Goal: Task Accomplishment & Management: Manage account settings

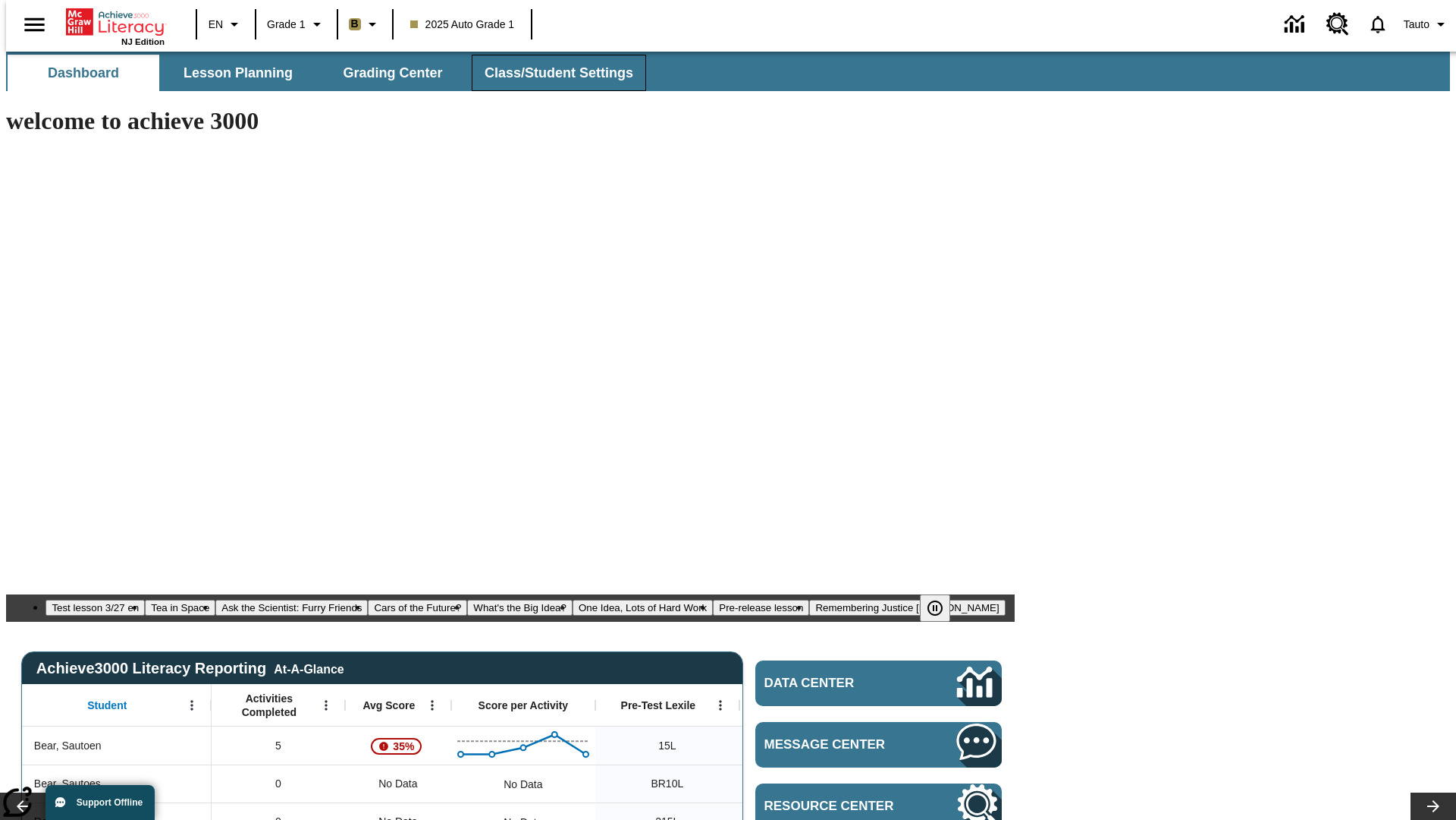
click at [551, 73] on span "Class/Student Settings" at bounding box center [559, 73] width 149 height 17
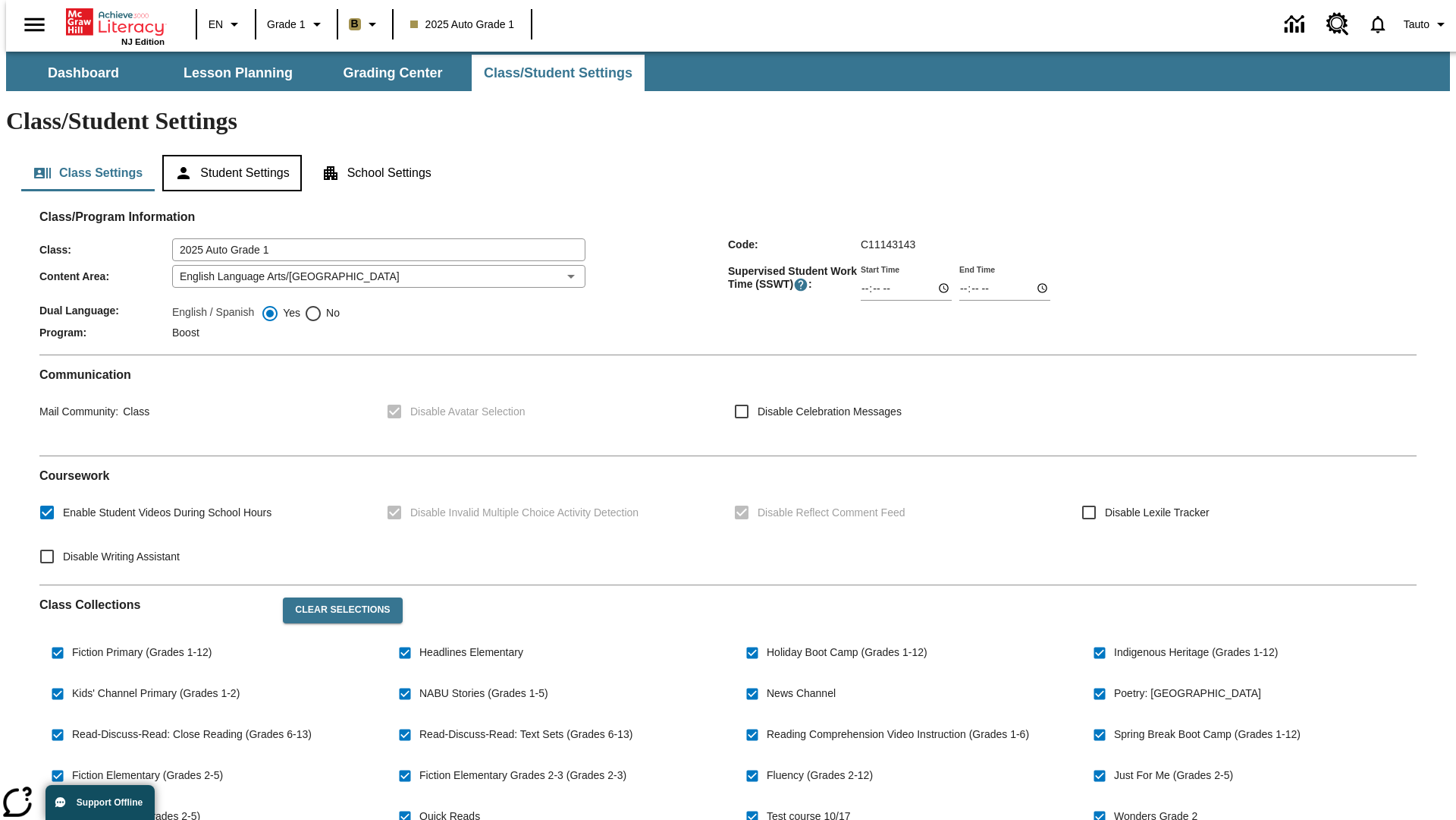
click at [228, 155] on button "Student Settings" at bounding box center [231, 173] width 139 height 36
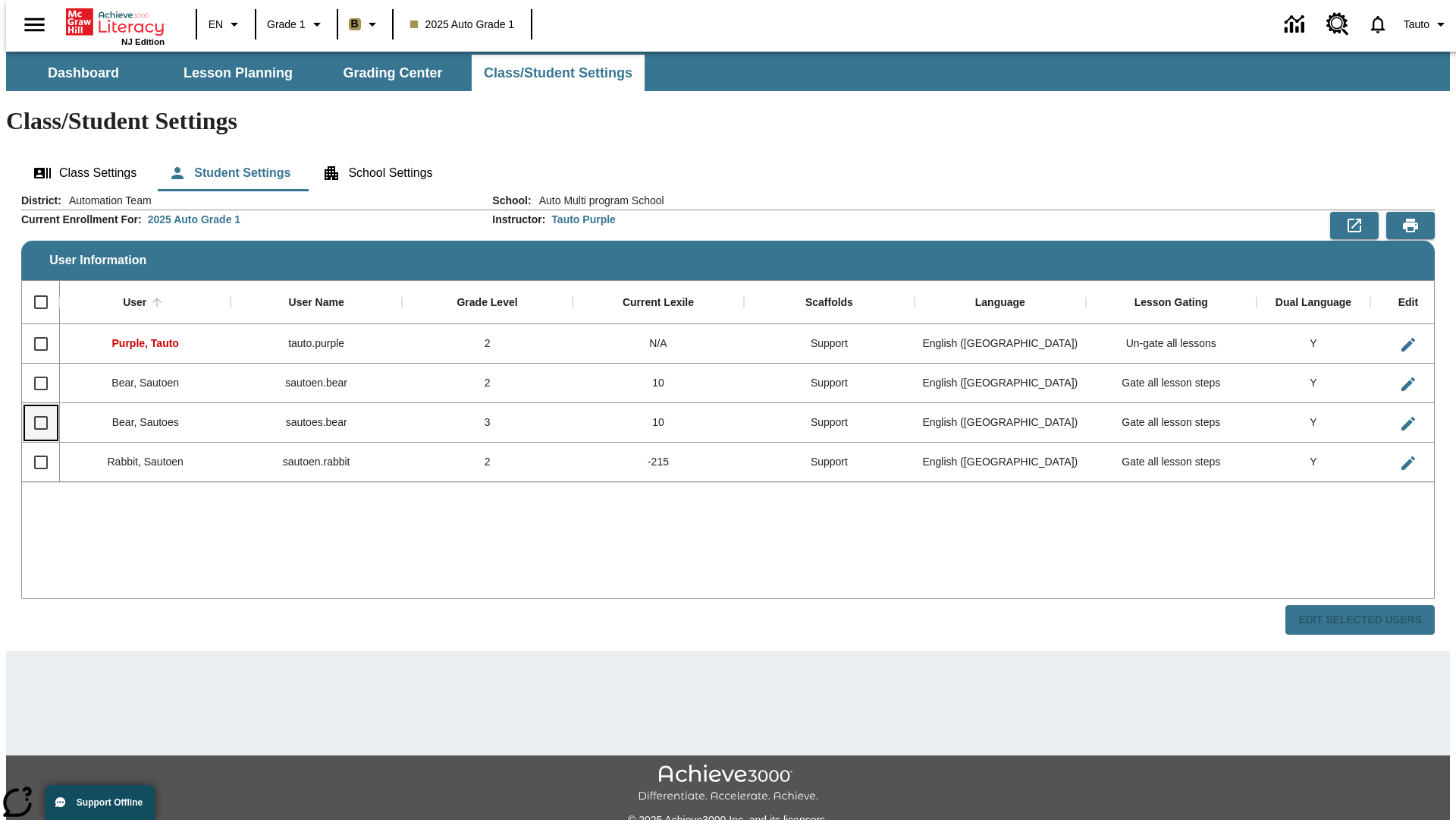
click at [35, 407] on input "Select row" at bounding box center [41, 423] width 32 height 32
checkbox input "true"
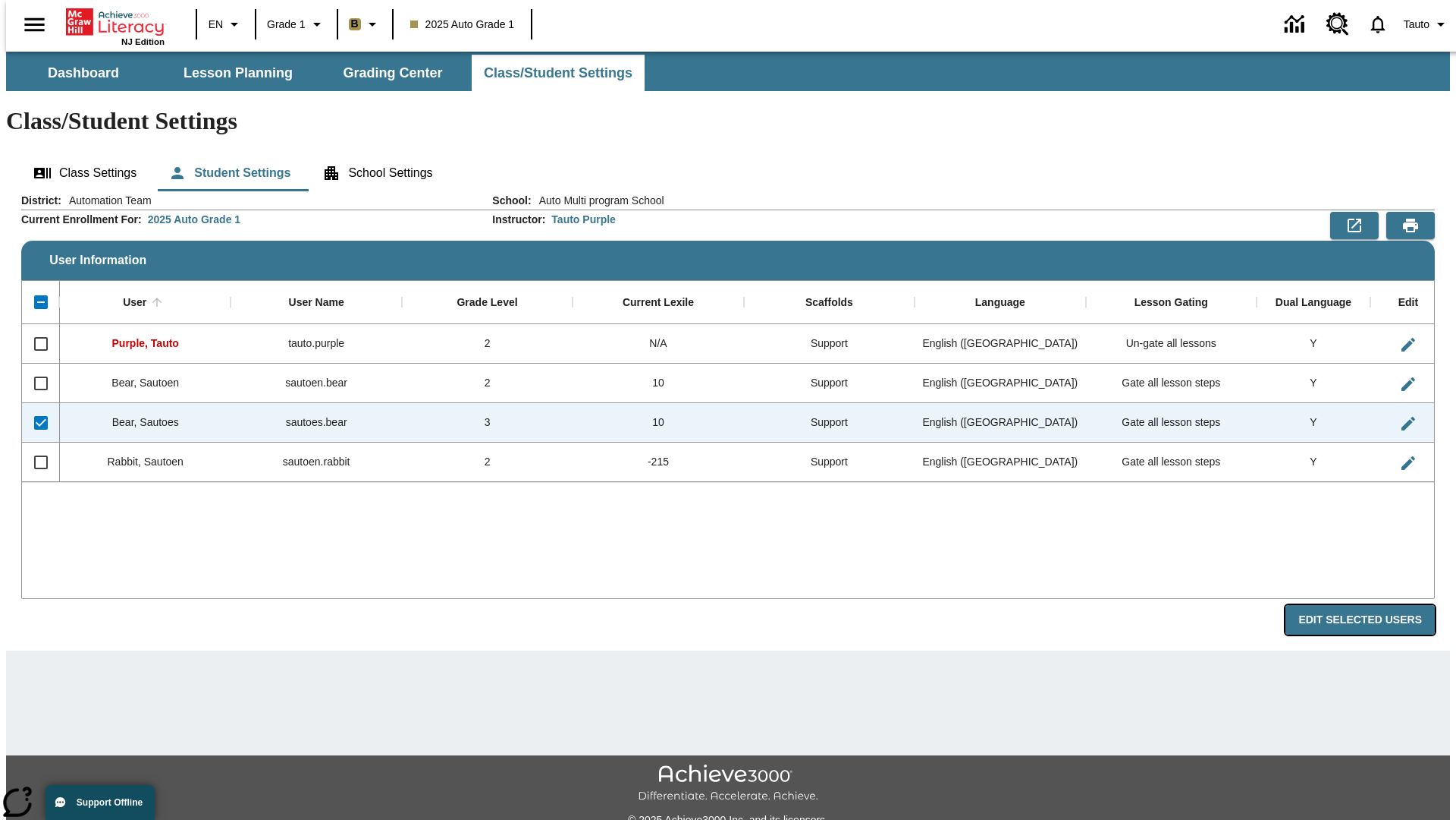
click at [1372, 605] on button "Edit Selected Users" at bounding box center [1360, 620] width 149 height 29
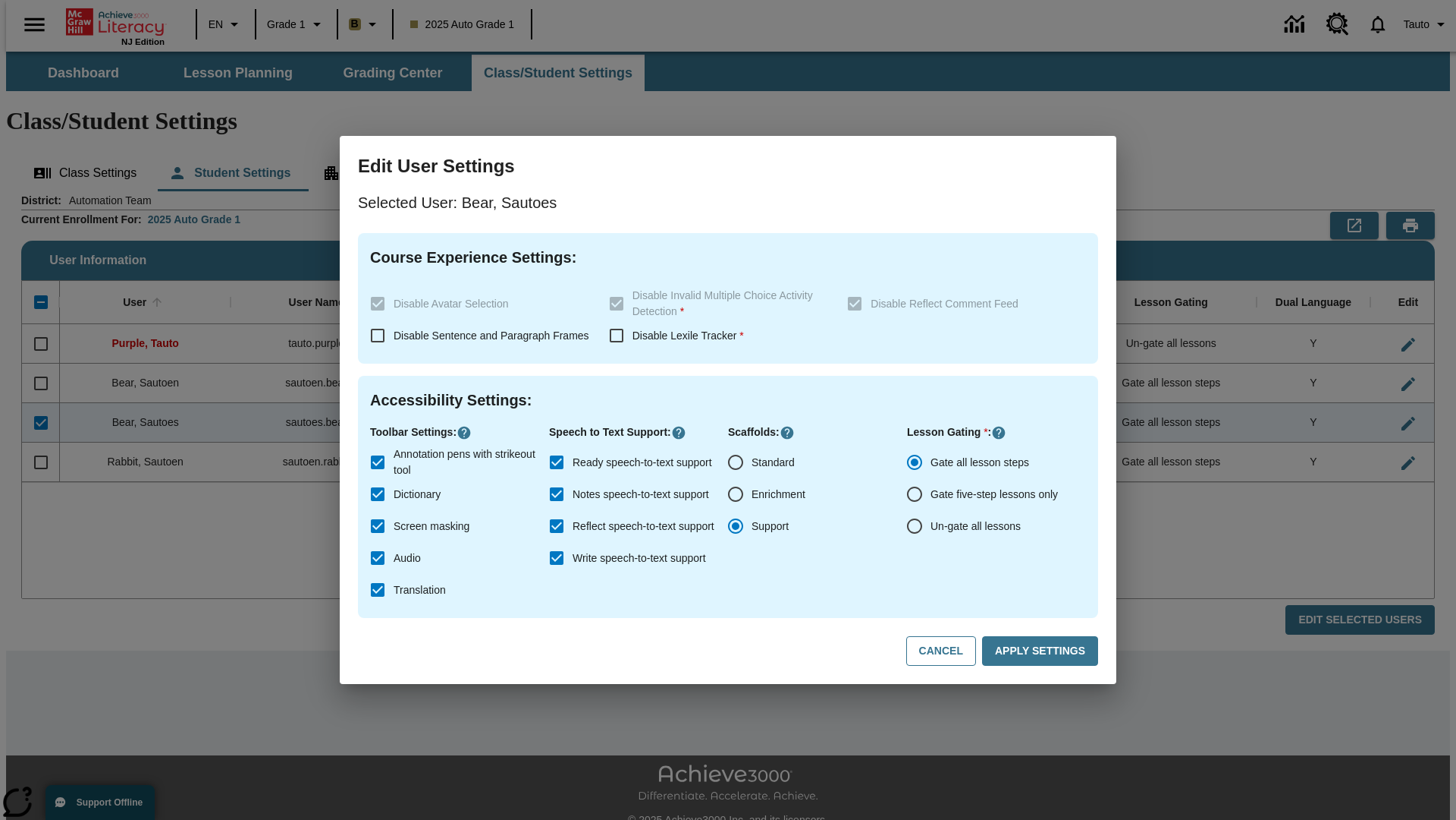
click at [915, 526] on input "Un-gate all lessons" at bounding box center [915, 525] width 32 height 32
radio input "true"
click at [1043, 652] on button "Apply Settings" at bounding box center [1040, 651] width 116 height 29
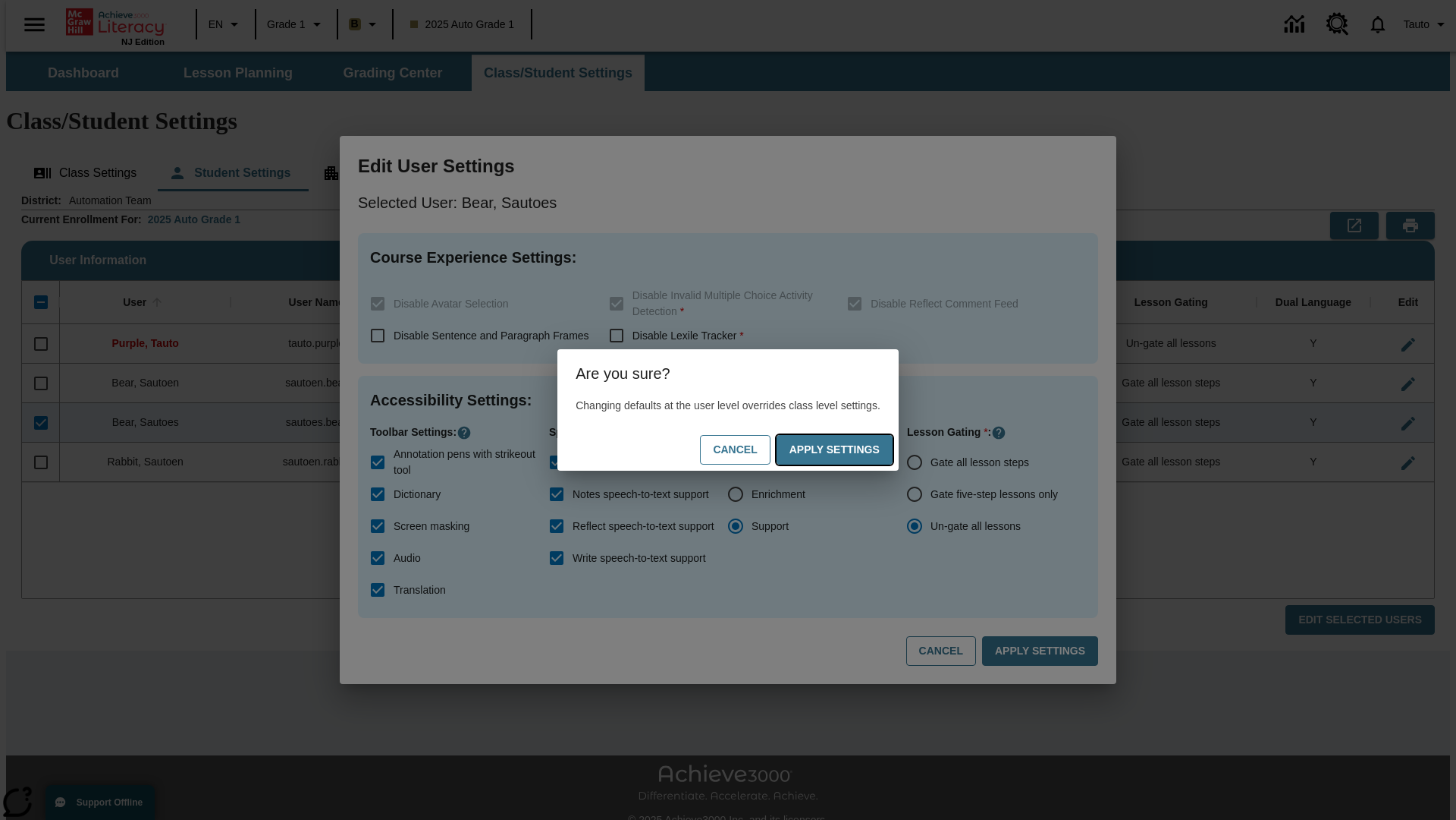
click at [850, 449] on button "Apply Settings" at bounding box center [834, 449] width 116 height 29
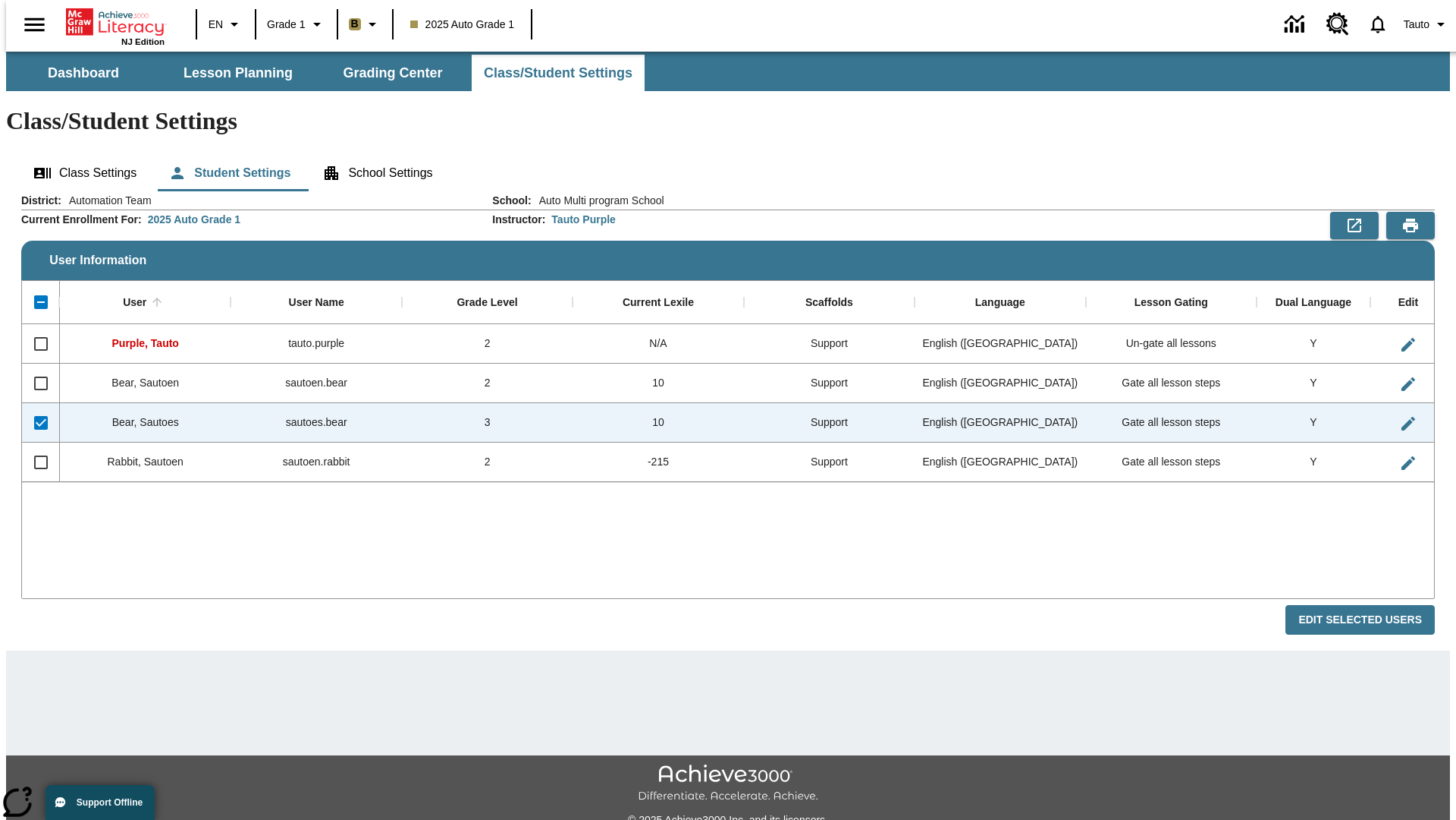
checkbox input "false"
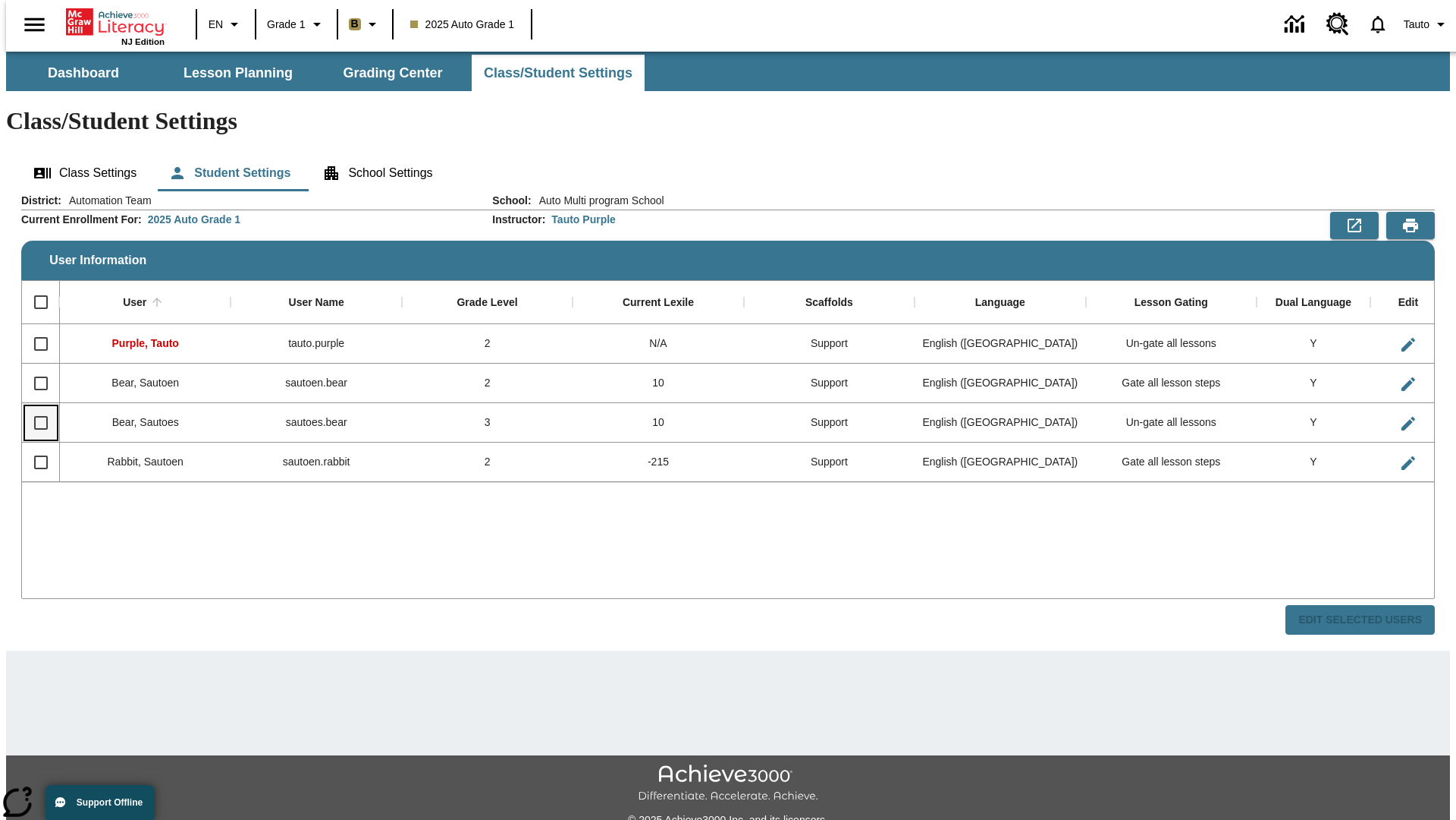
click at [35, 407] on input "Select row" at bounding box center [41, 423] width 32 height 32
checkbox input "true"
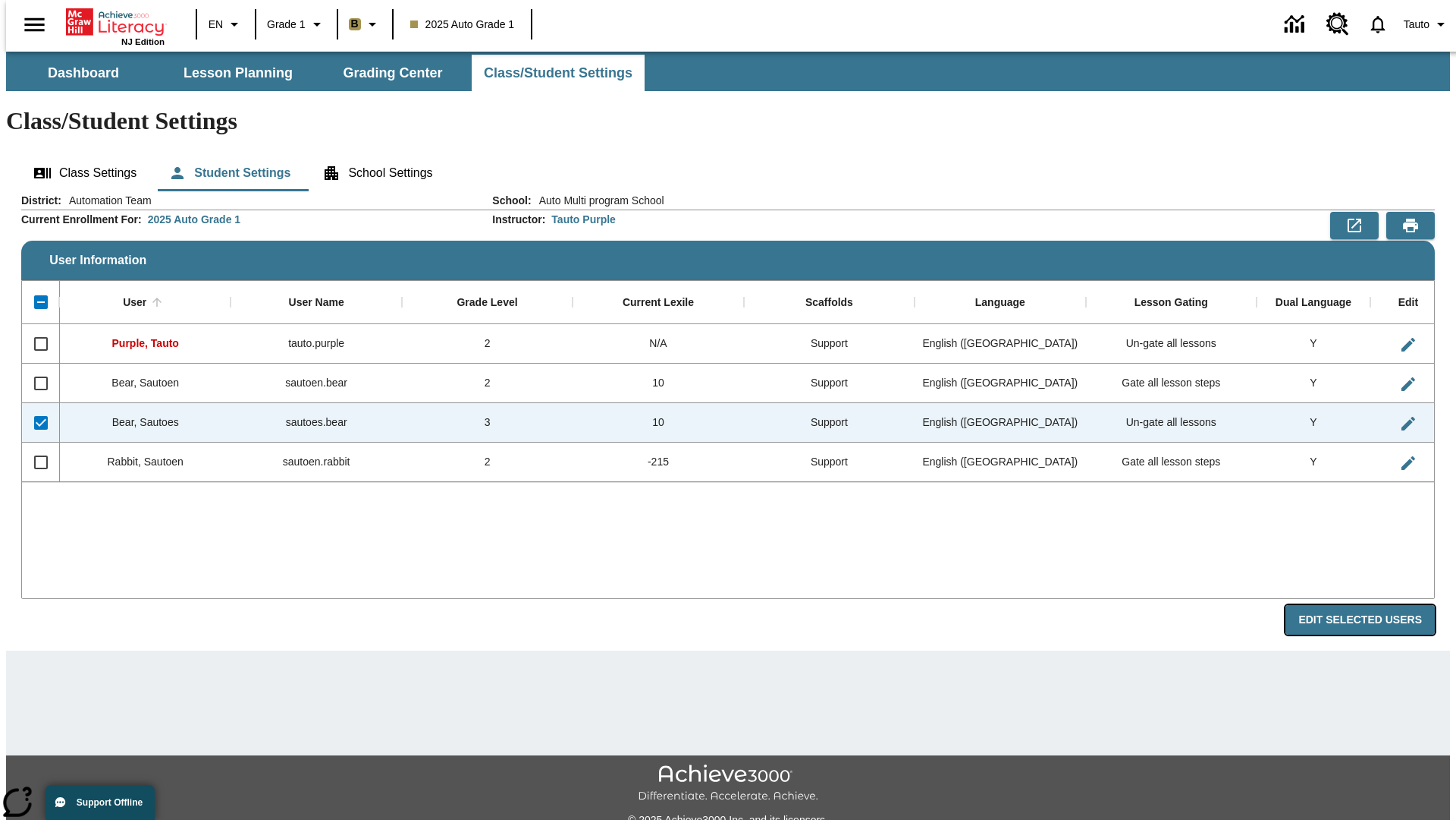
click at [1372, 605] on button "Edit Selected Users" at bounding box center [1360, 620] width 149 height 29
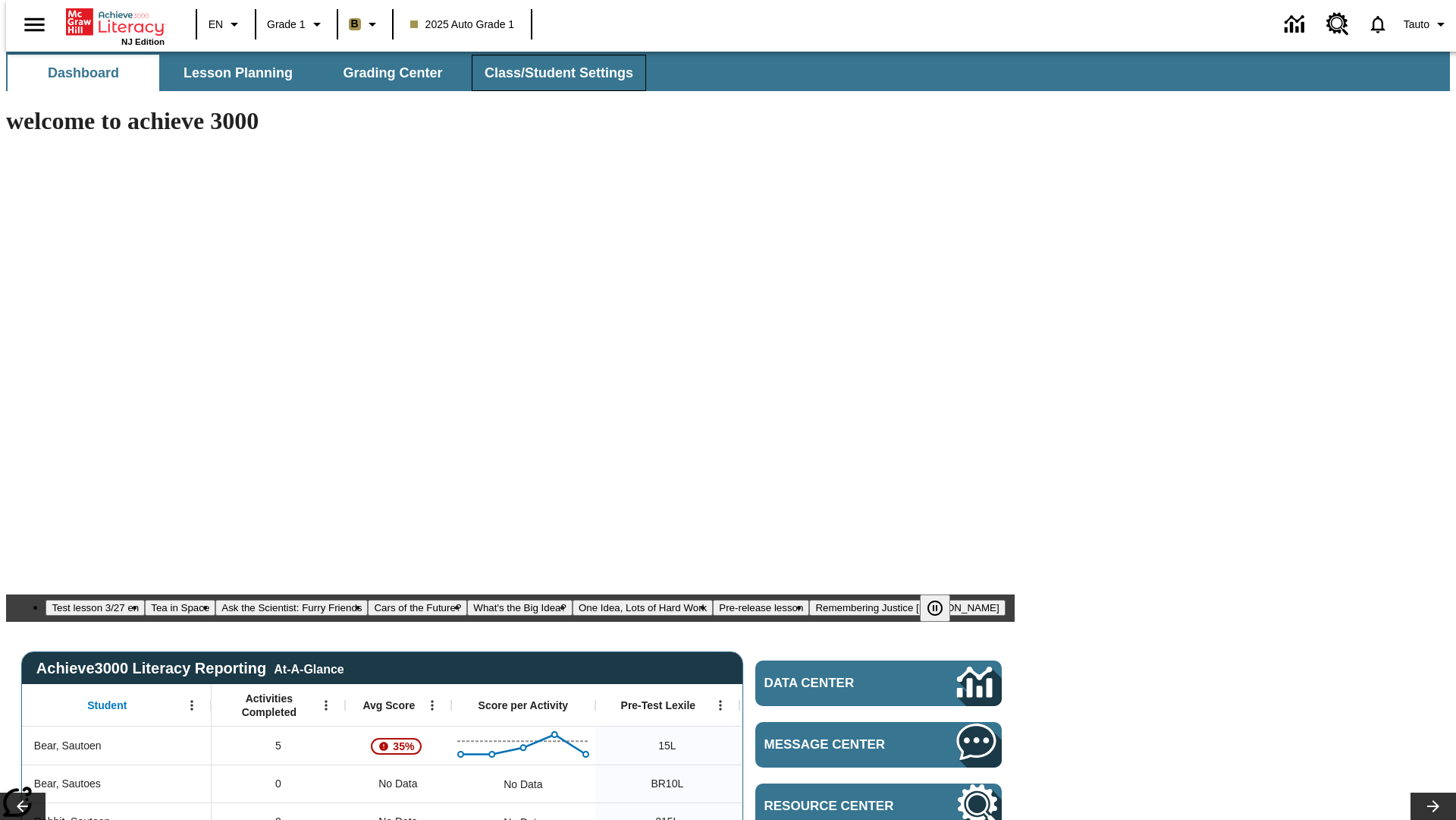
click at [551, 73] on span "Class/Student Settings" at bounding box center [559, 73] width 149 height 17
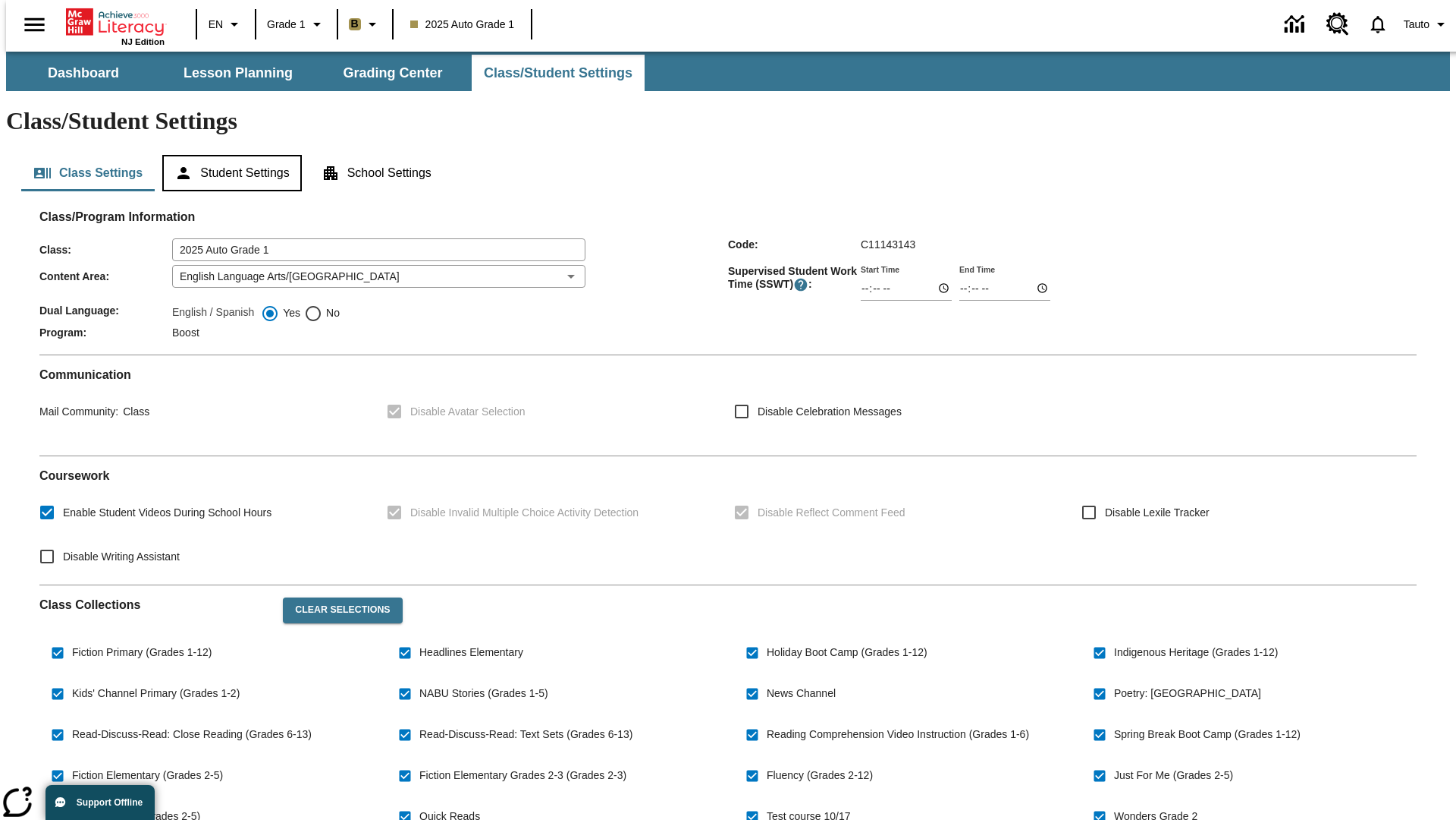
click at [228, 155] on button "Student Settings" at bounding box center [231, 173] width 139 height 36
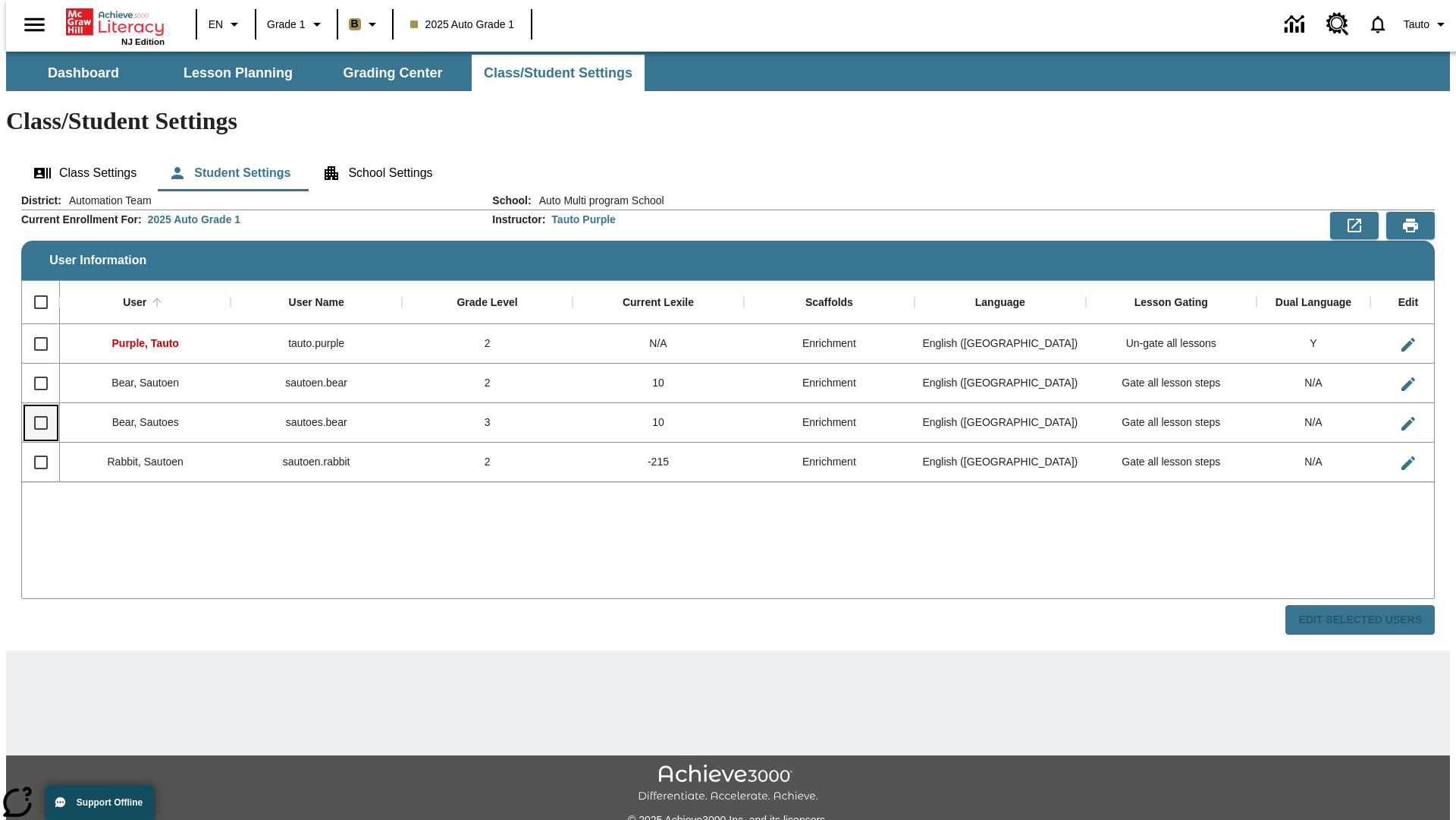
click at [35, 407] on input "Select row" at bounding box center [41, 423] width 32 height 32
checkbox input "true"
